Goal: Transaction & Acquisition: Purchase product/service

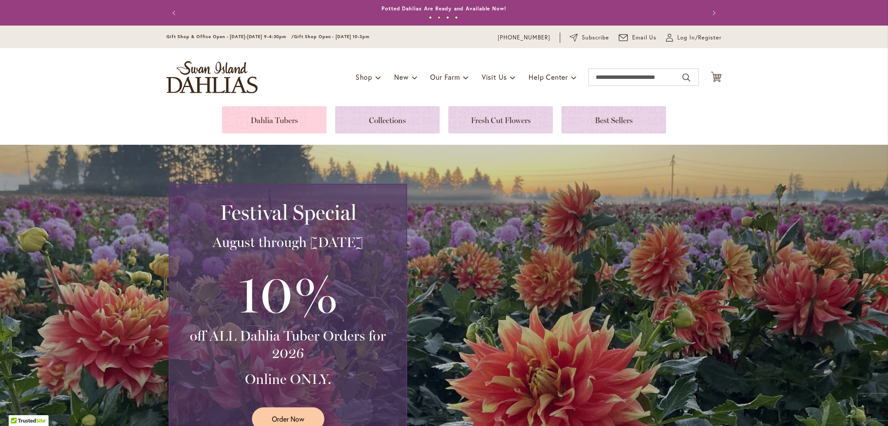
click at [293, 126] on link at bounding box center [274, 119] width 104 height 27
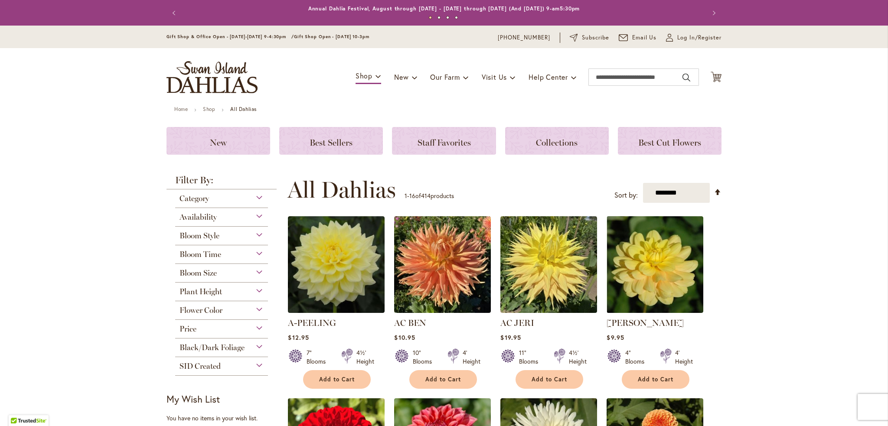
click at [258, 237] on div "Bloom Style" at bounding box center [221, 234] width 93 height 14
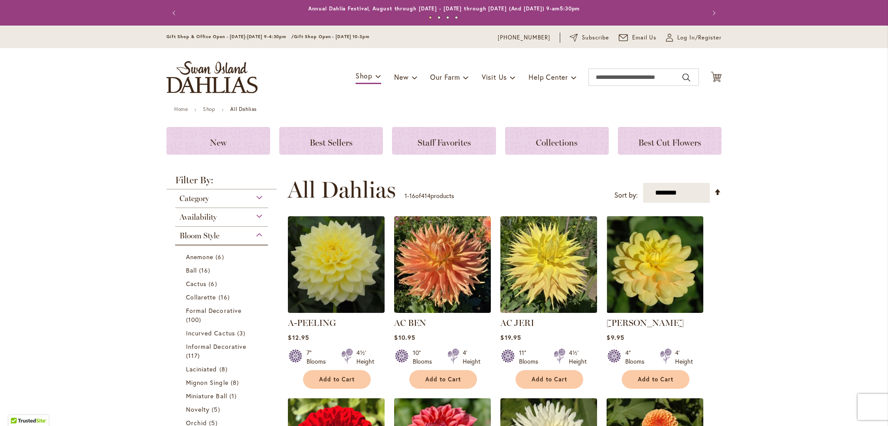
scroll to position [227, 0]
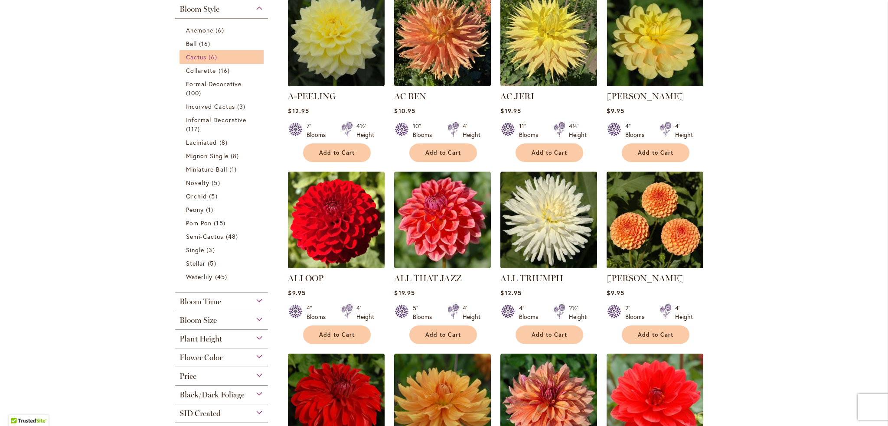
click at [212, 58] on span "6 items" at bounding box center [214, 56] width 10 height 9
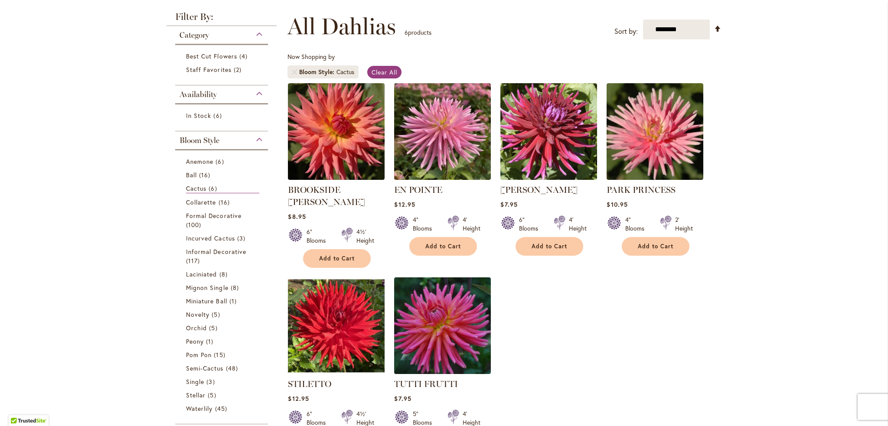
scroll to position [130, 0]
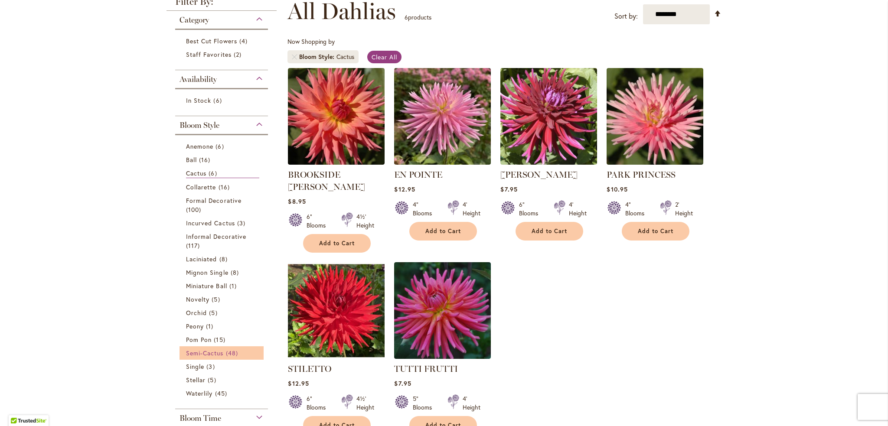
click at [216, 352] on span "Semi-Cactus" at bounding box center [205, 353] width 38 height 8
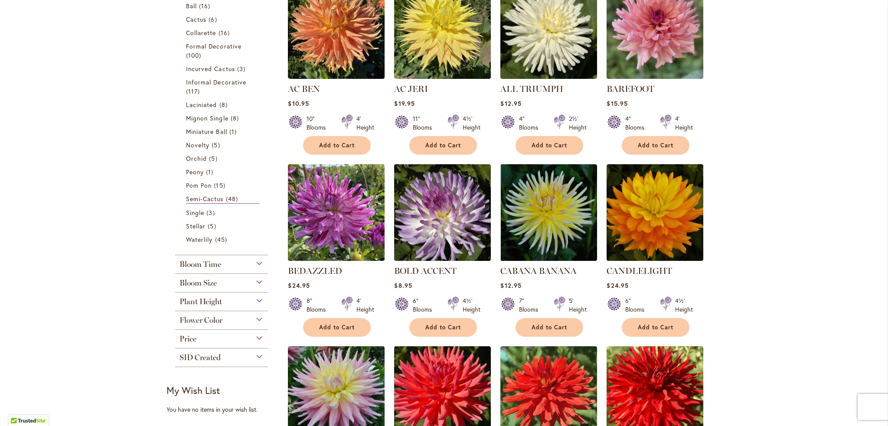
scroll to position [217, 0]
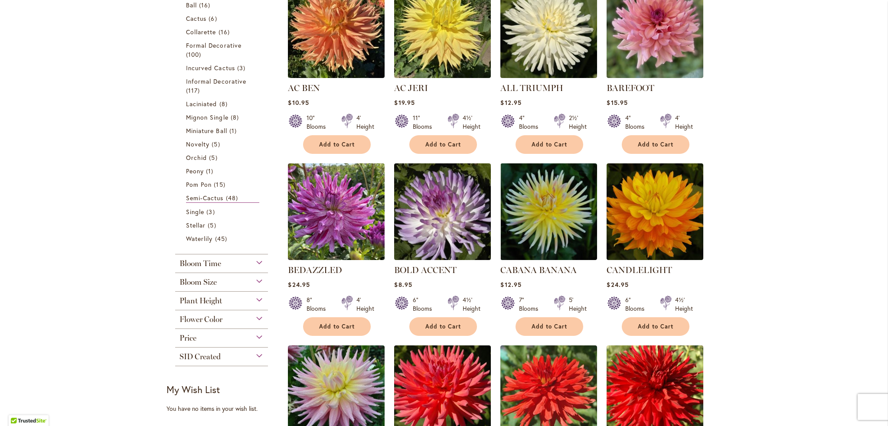
click at [227, 321] on div "Flower Color" at bounding box center [221, 317] width 93 height 14
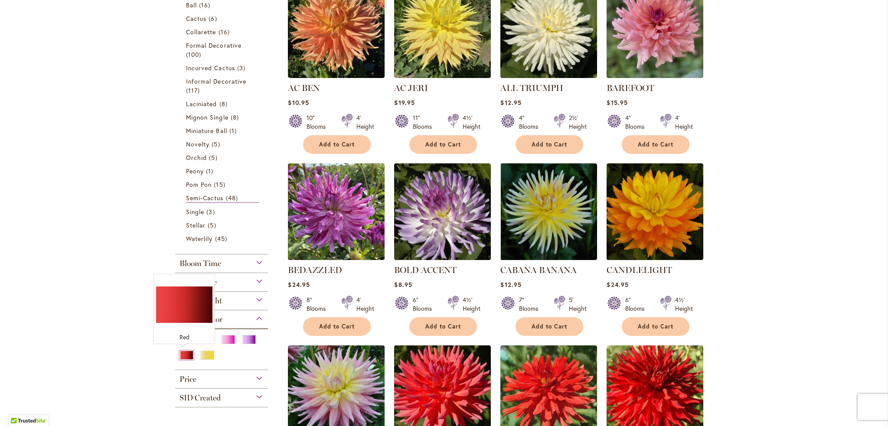
click at [180, 357] on div "Red" at bounding box center [186, 355] width 14 height 9
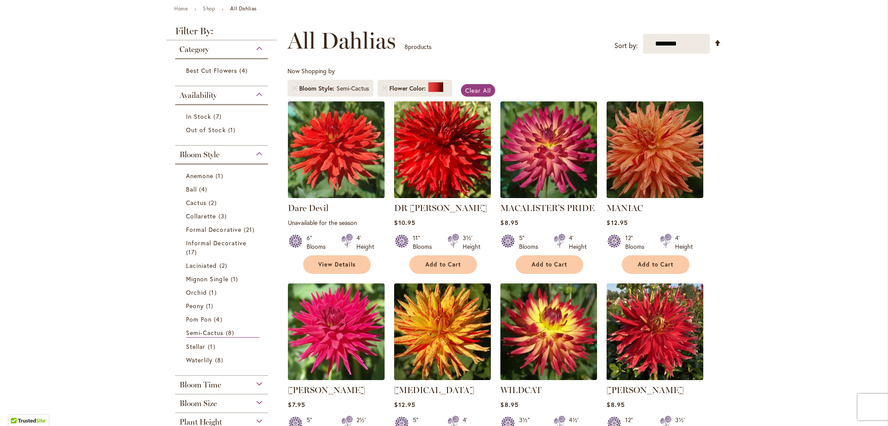
scroll to position [87, 0]
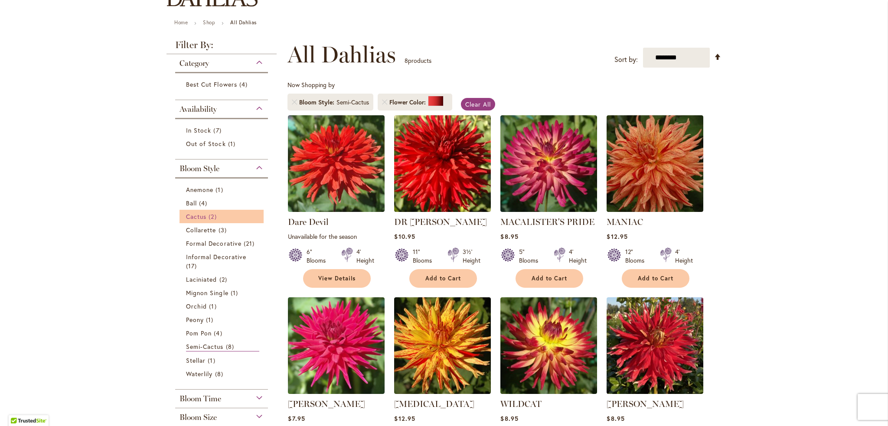
click at [201, 217] on span "Cactus" at bounding box center [196, 216] width 20 height 8
